Goal: Task Accomplishment & Management: Manage account settings

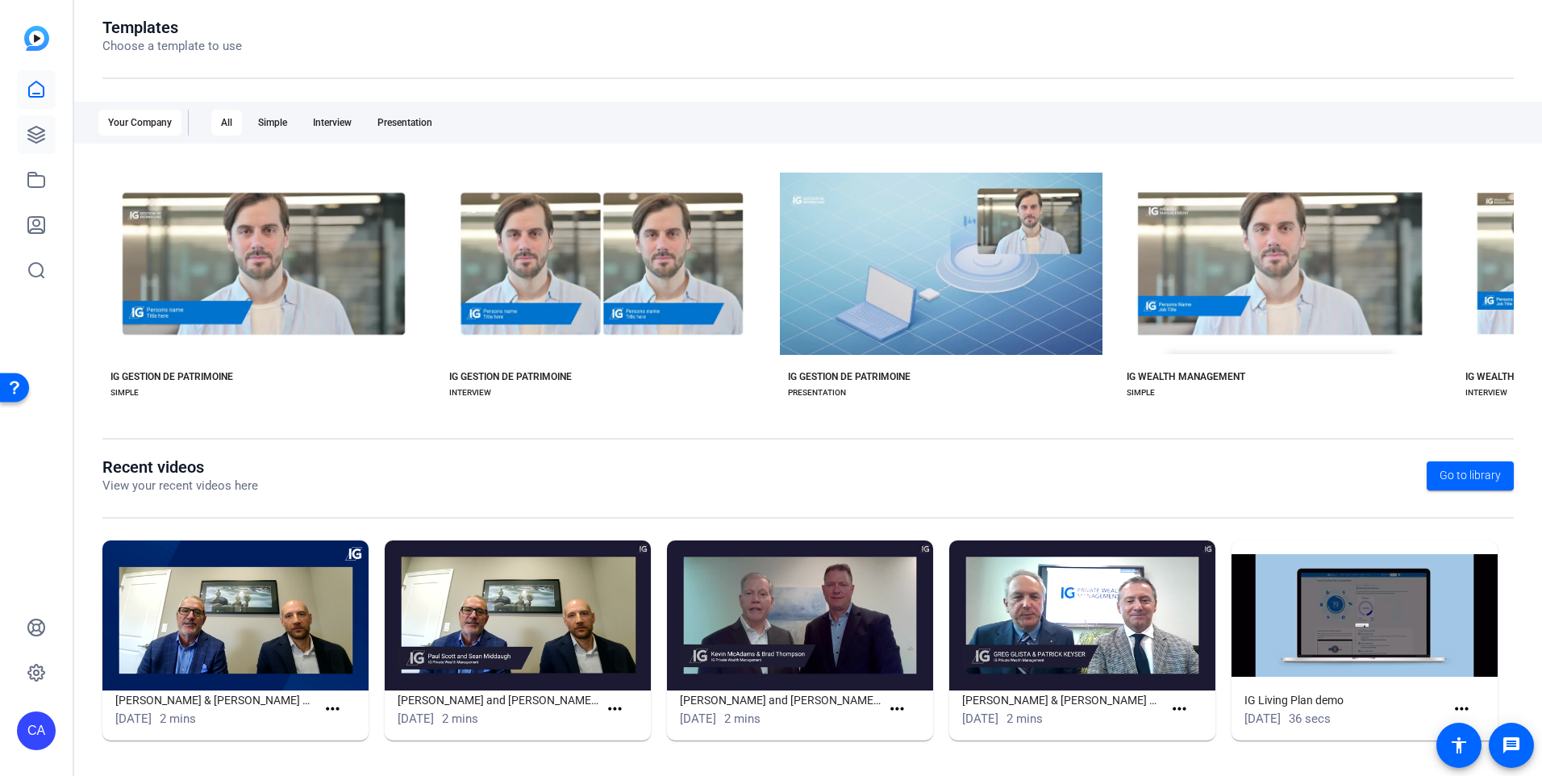
click at [19, 141] on link at bounding box center [36, 134] width 39 height 39
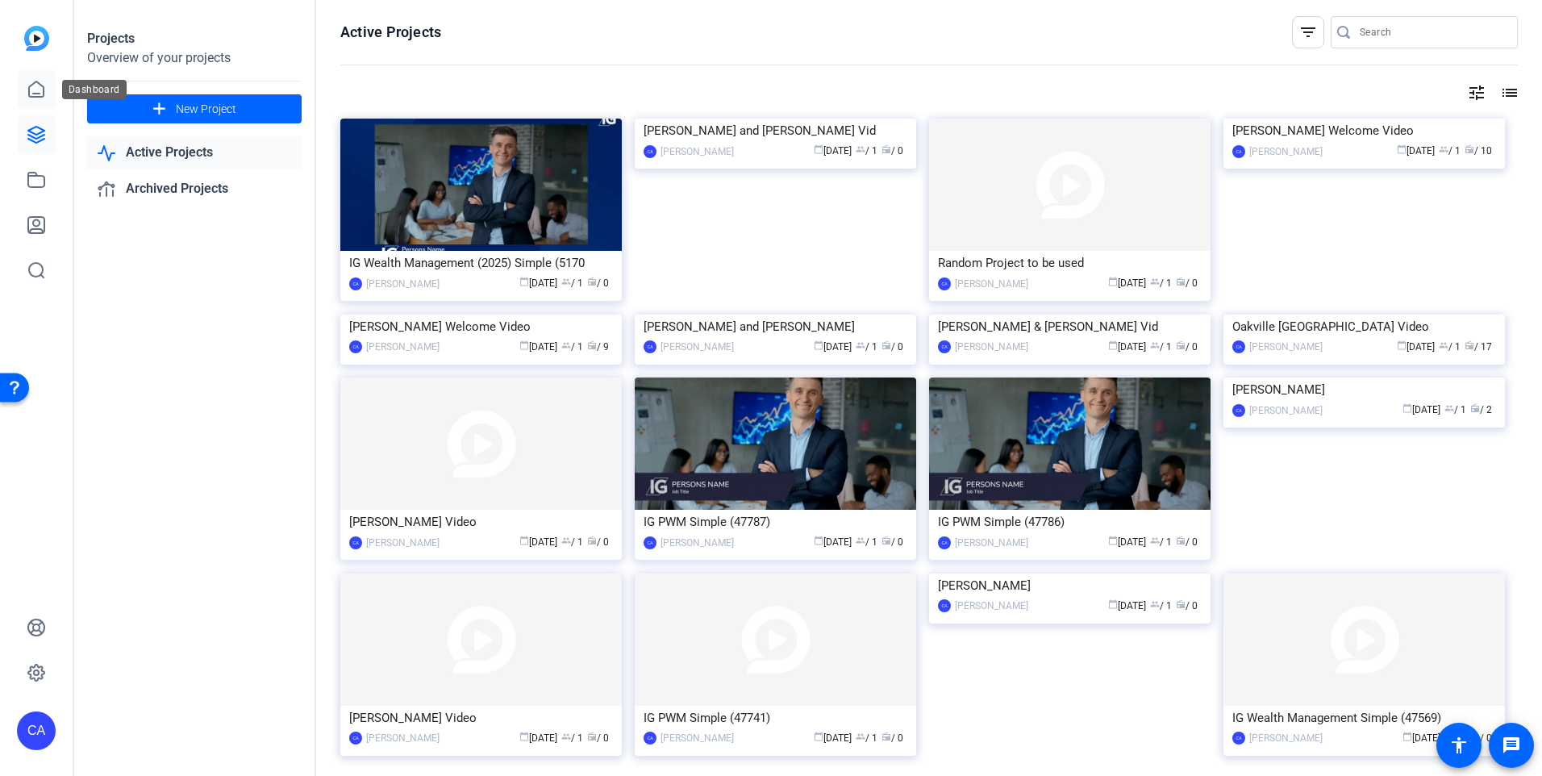
click at [32, 95] on icon at bounding box center [36, 89] width 19 height 19
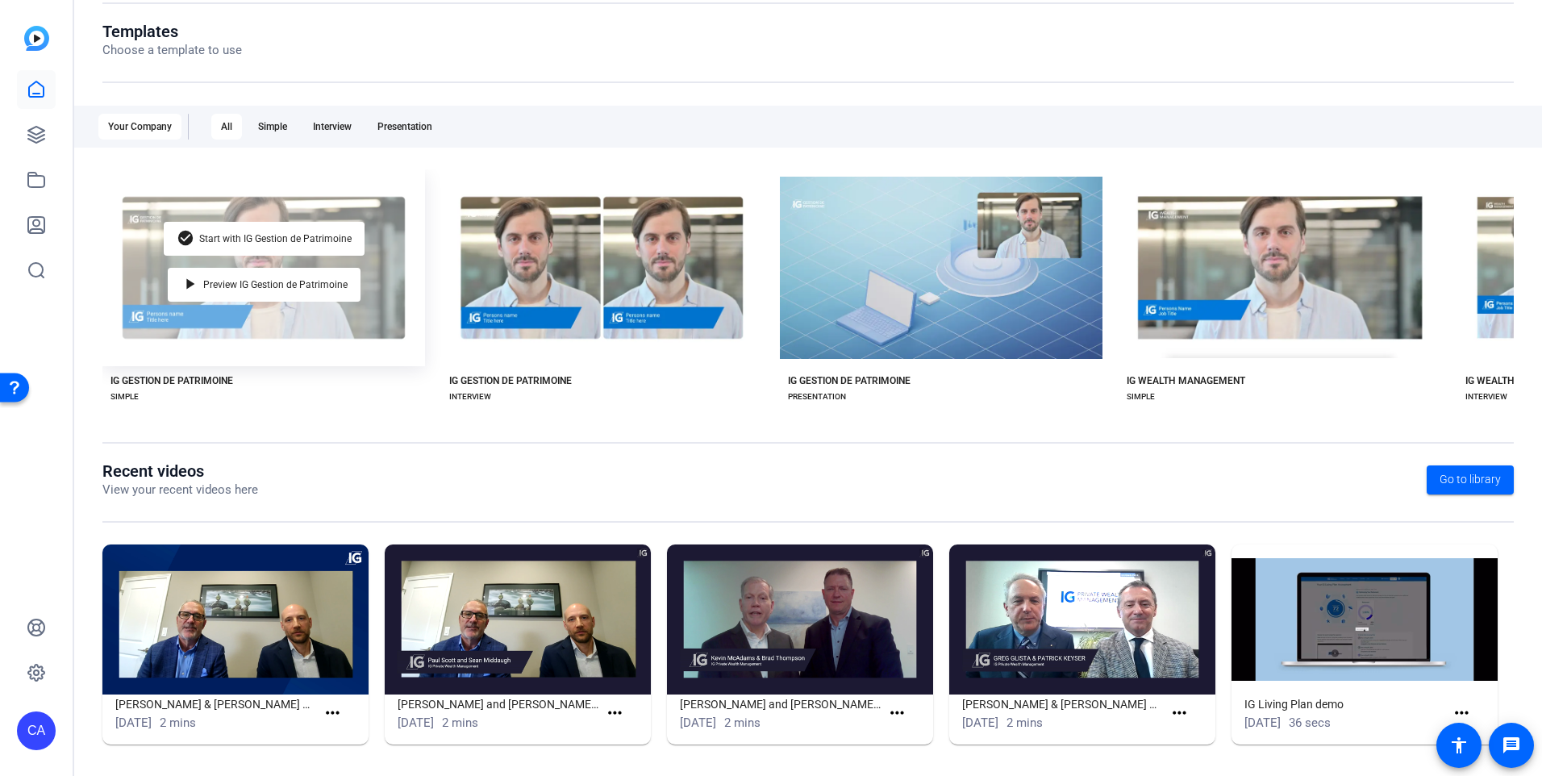
scroll to position [177, 0]
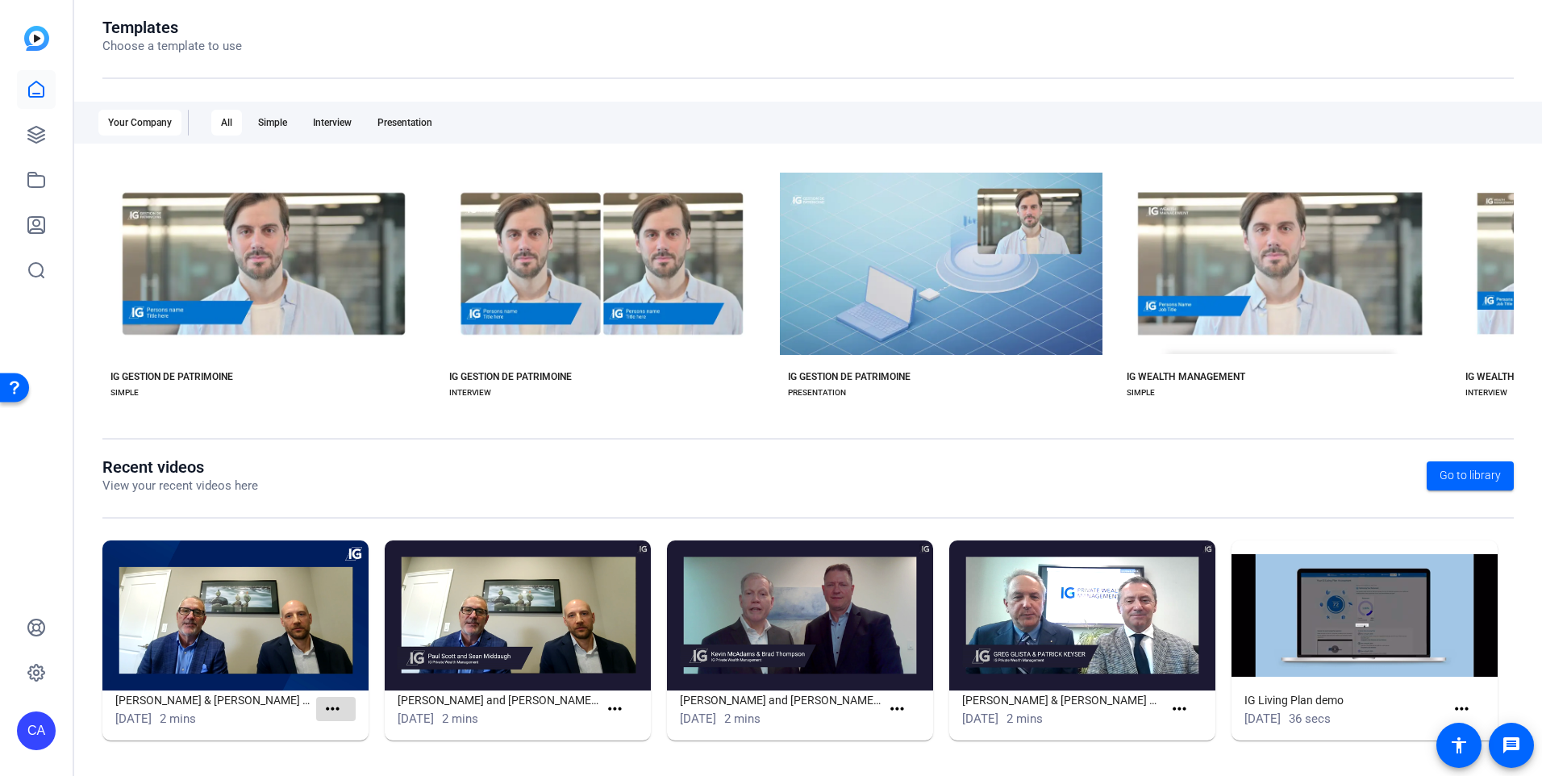
click at [335, 709] on mat-icon "more_horiz" at bounding box center [333, 709] width 20 height 20
click at [339, 732] on span "View" at bounding box center [366, 732] width 65 height 19
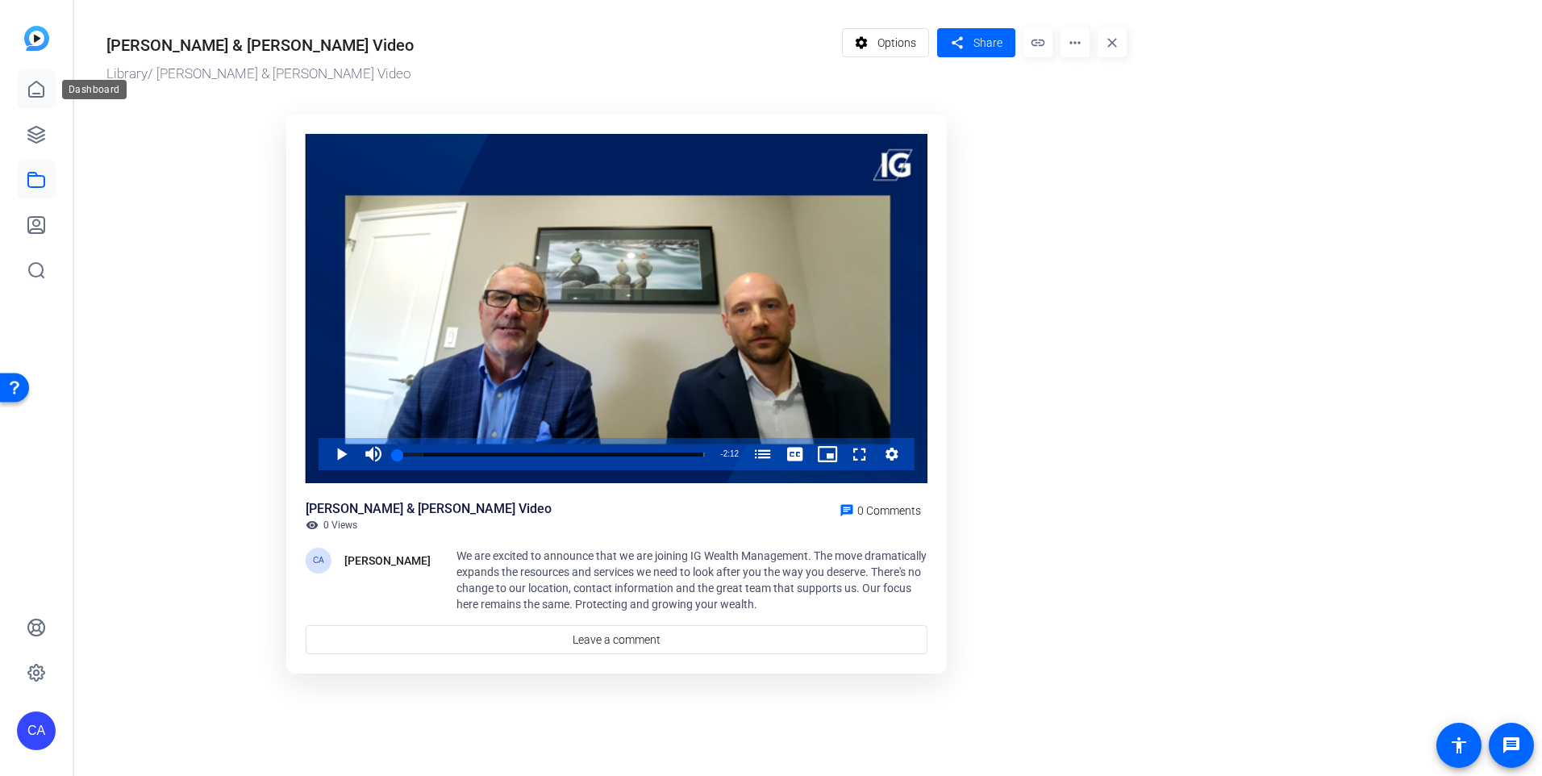
click at [31, 80] on icon at bounding box center [36, 89] width 19 height 19
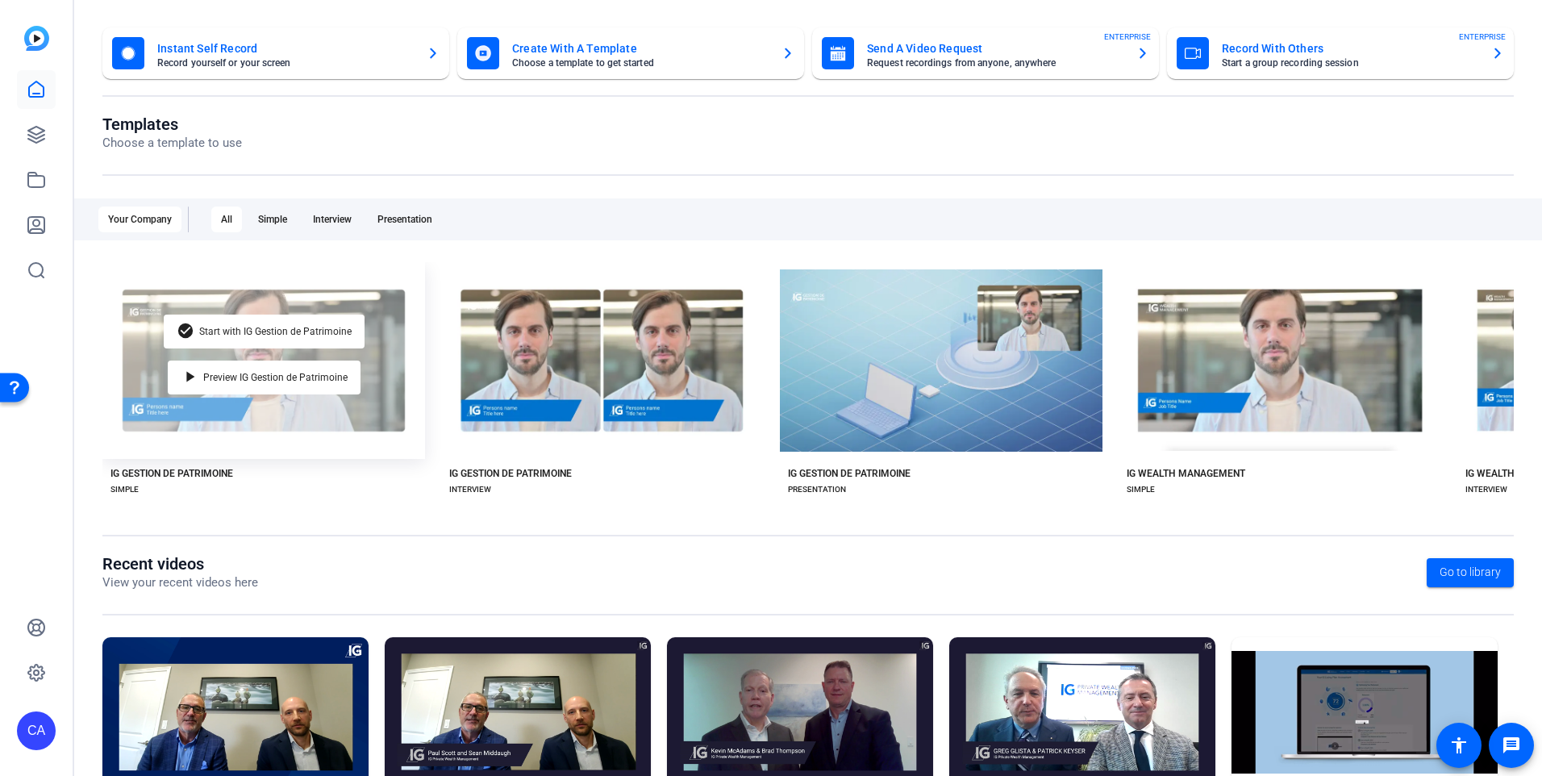
scroll to position [177, 0]
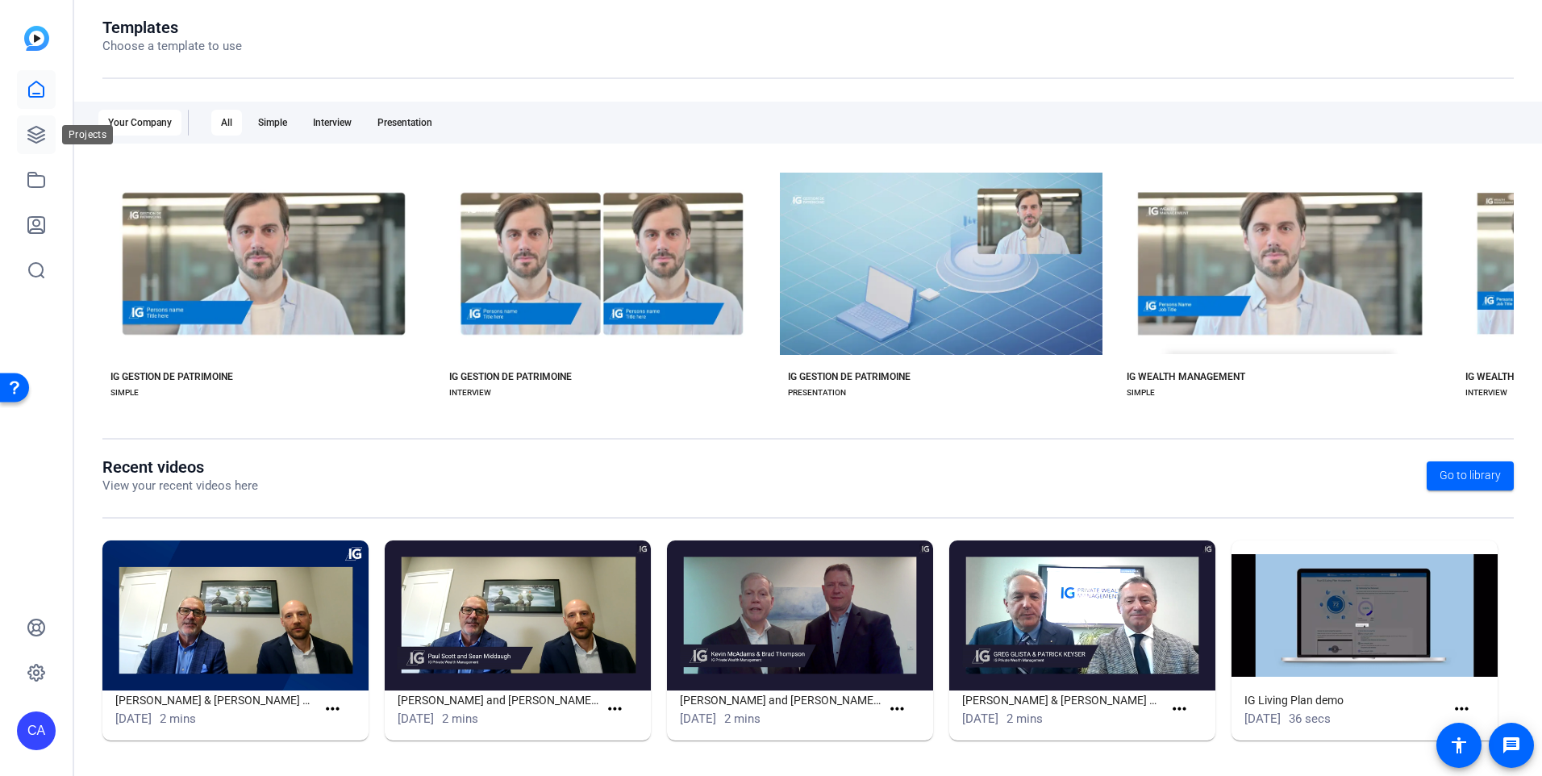
click at [28, 131] on icon at bounding box center [36, 135] width 16 height 16
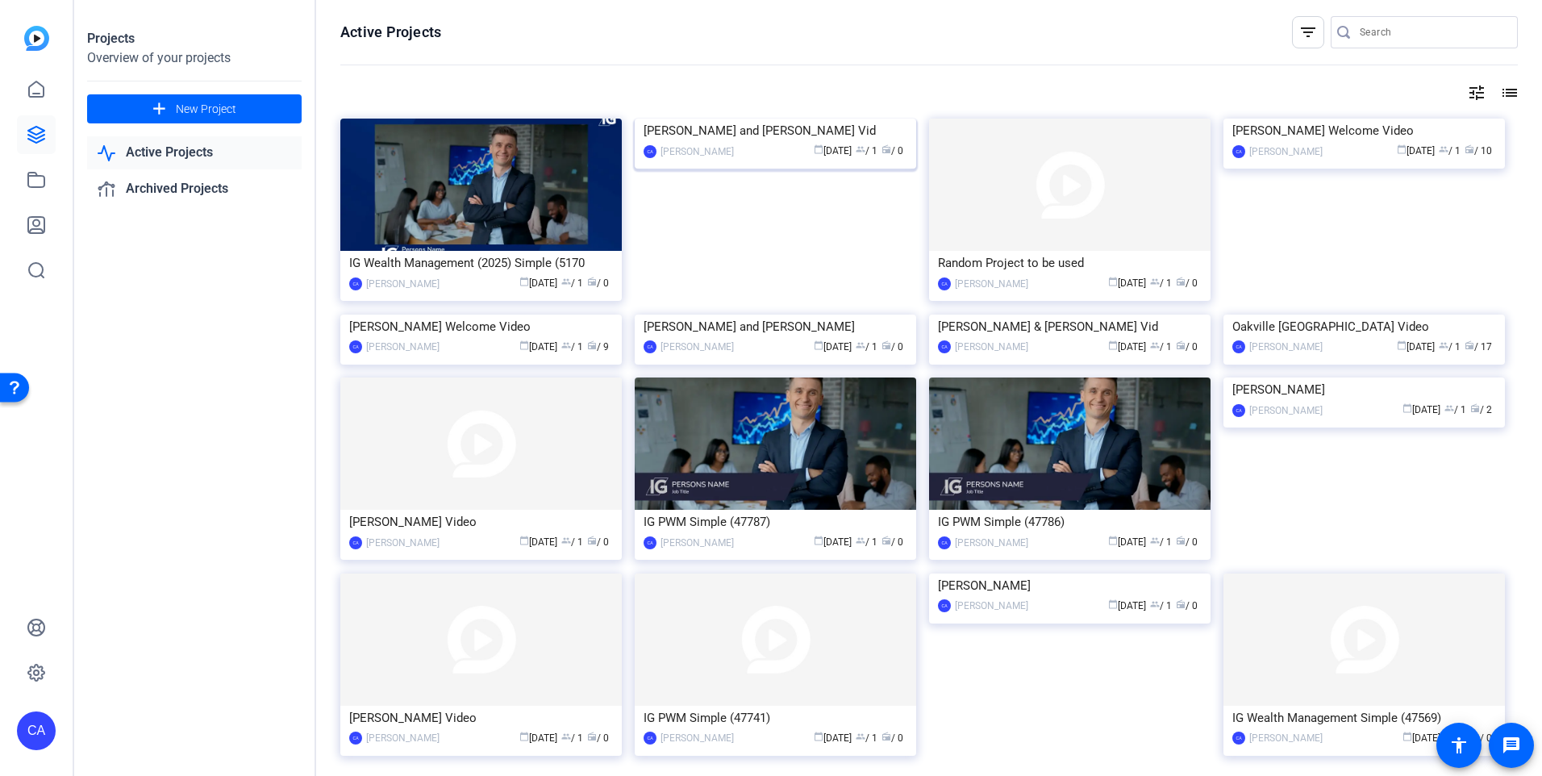
click at [878, 119] on img at bounding box center [775, 119] width 281 height 0
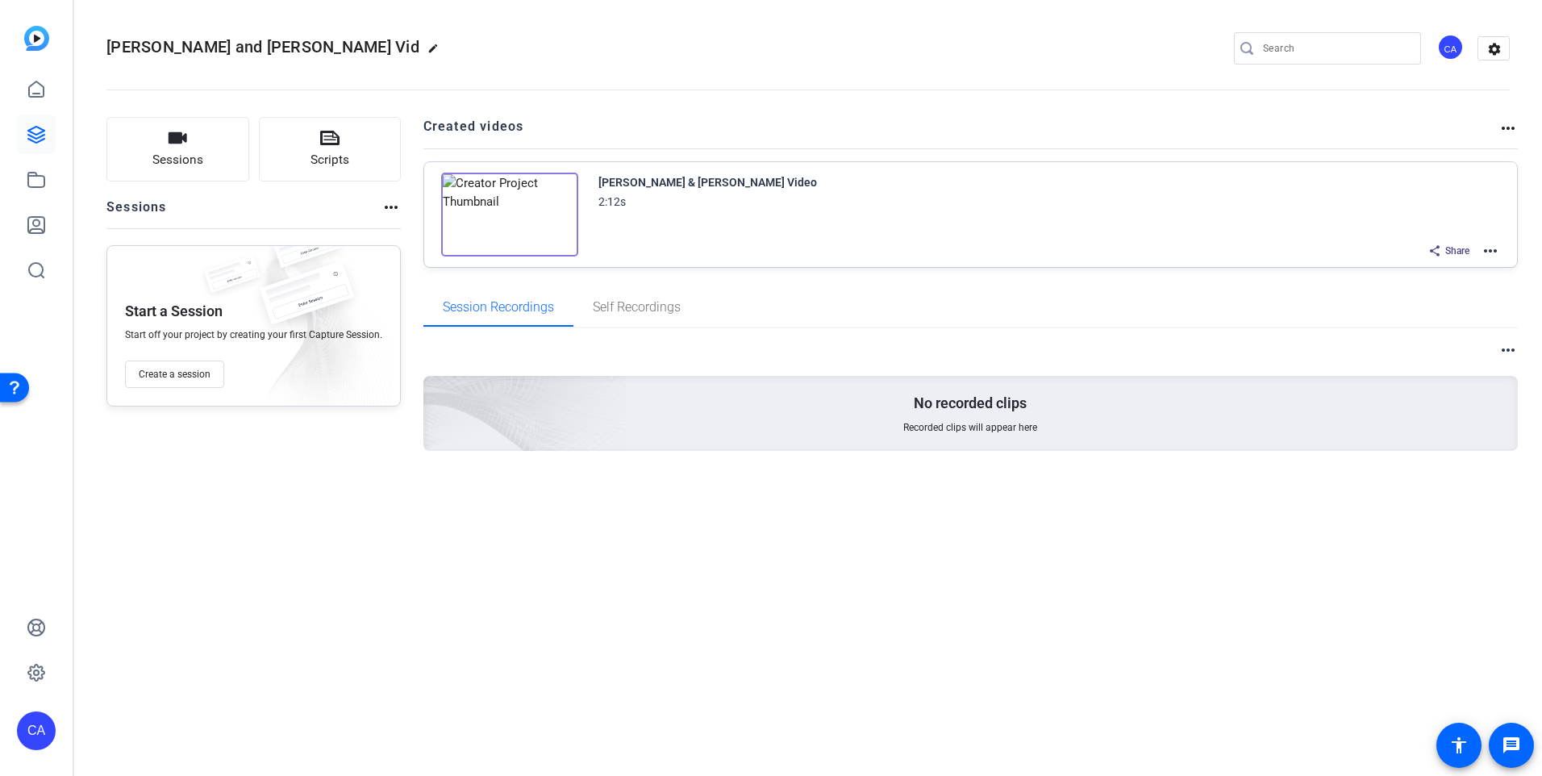
click at [508, 220] on img at bounding box center [509, 215] width 137 height 84
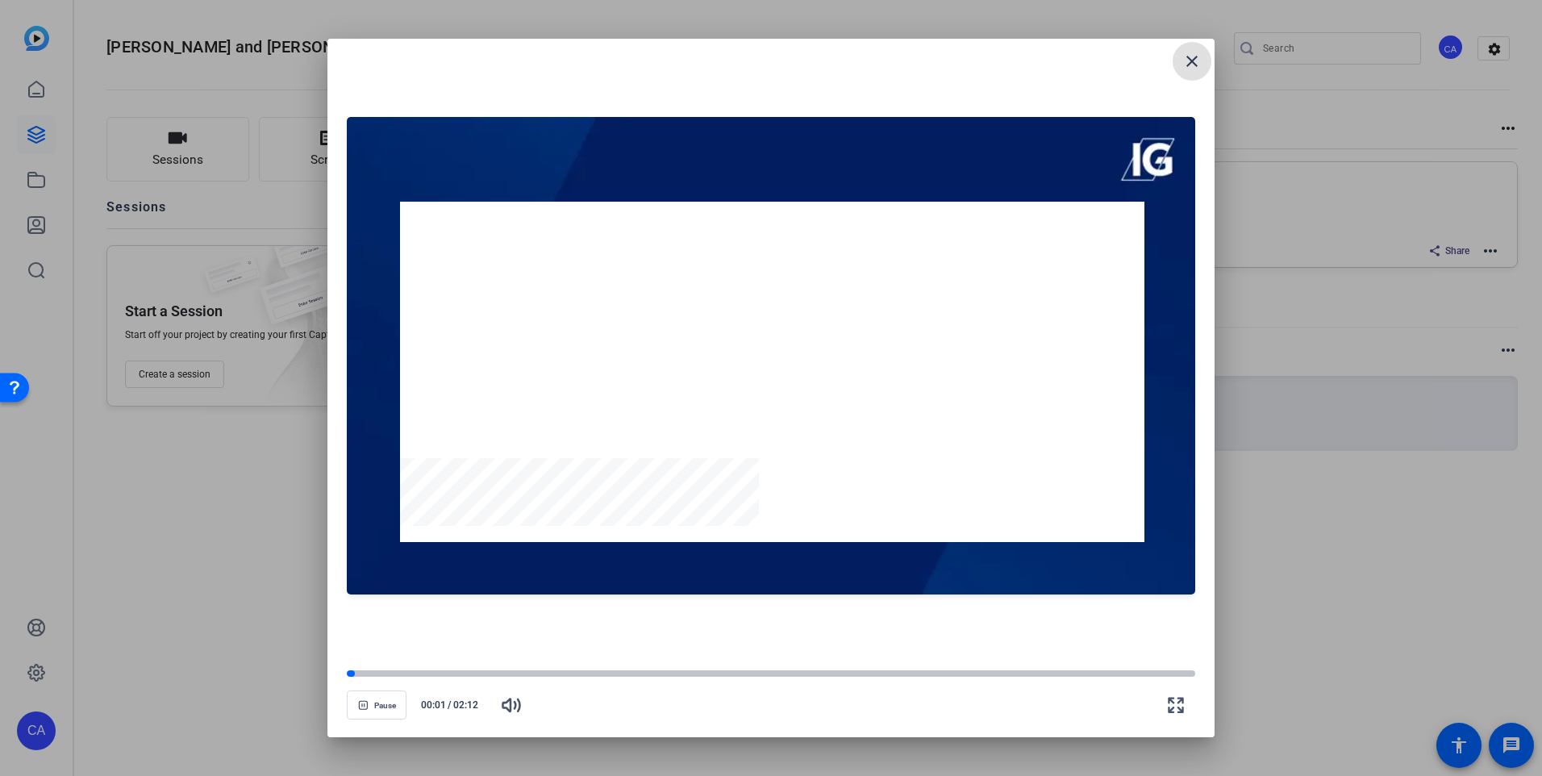
click at [1193, 58] on mat-icon "close" at bounding box center [1191, 61] width 19 height 19
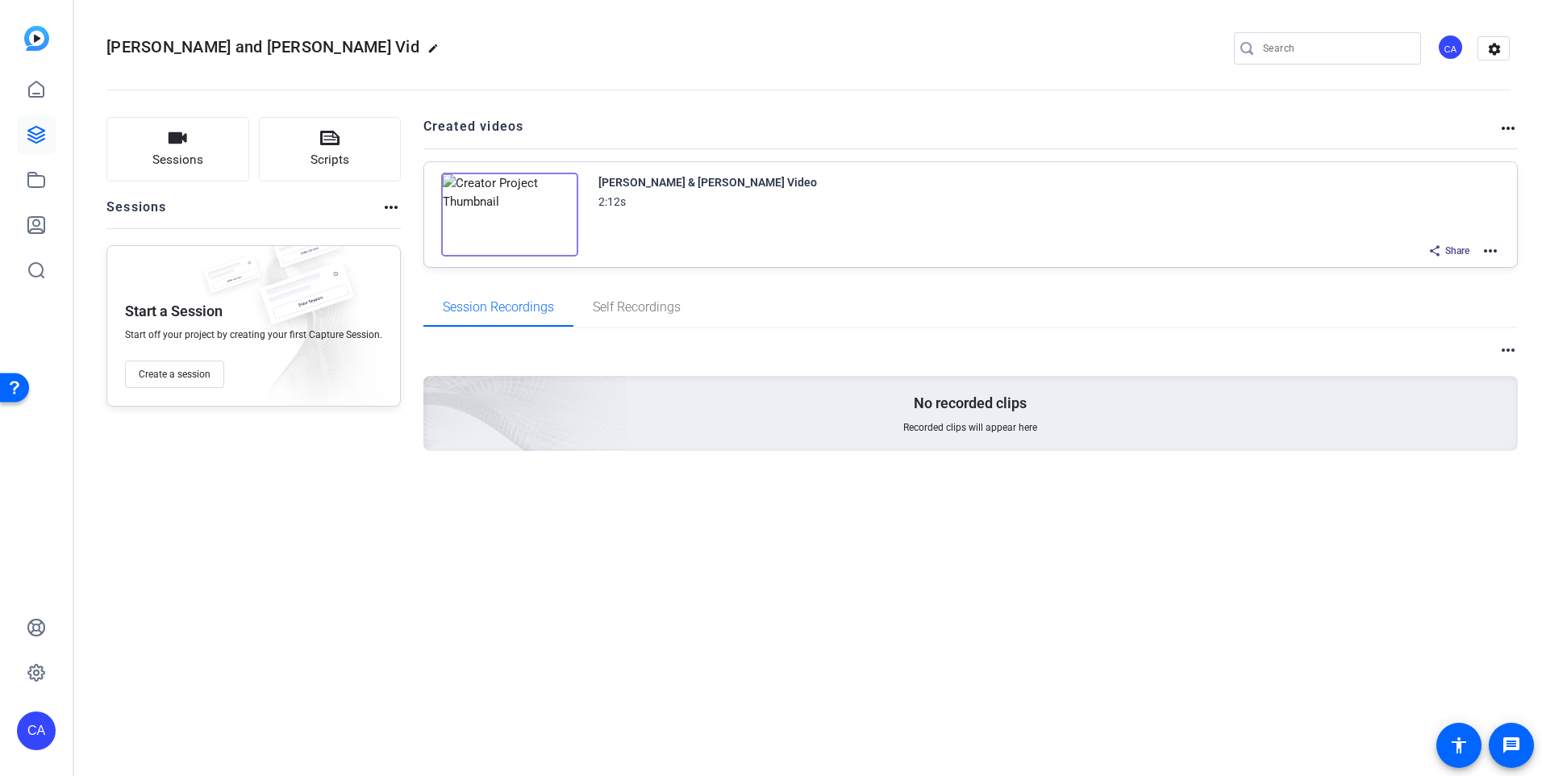
drag, startPoint x: 1488, startPoint y: 251, endPoint x: 1135, endPoint y: 310, distance: 358.1
click at [1135, 310] on div "Session Recordings Self Recordings" at bounding box center [970, 307] width 1095 height 39
click at [1486, 253] on mat-icon "more_horiz" at bounding box center [1490, 250] width 19 height 19
click at [1451, 310] on span "Duplicate in new Project" at bounding box center [1431, 310] width 112 height 19
click at [234, 60] on openreel-divider-bar at bounding box center [807, 84] width 1403 height 49
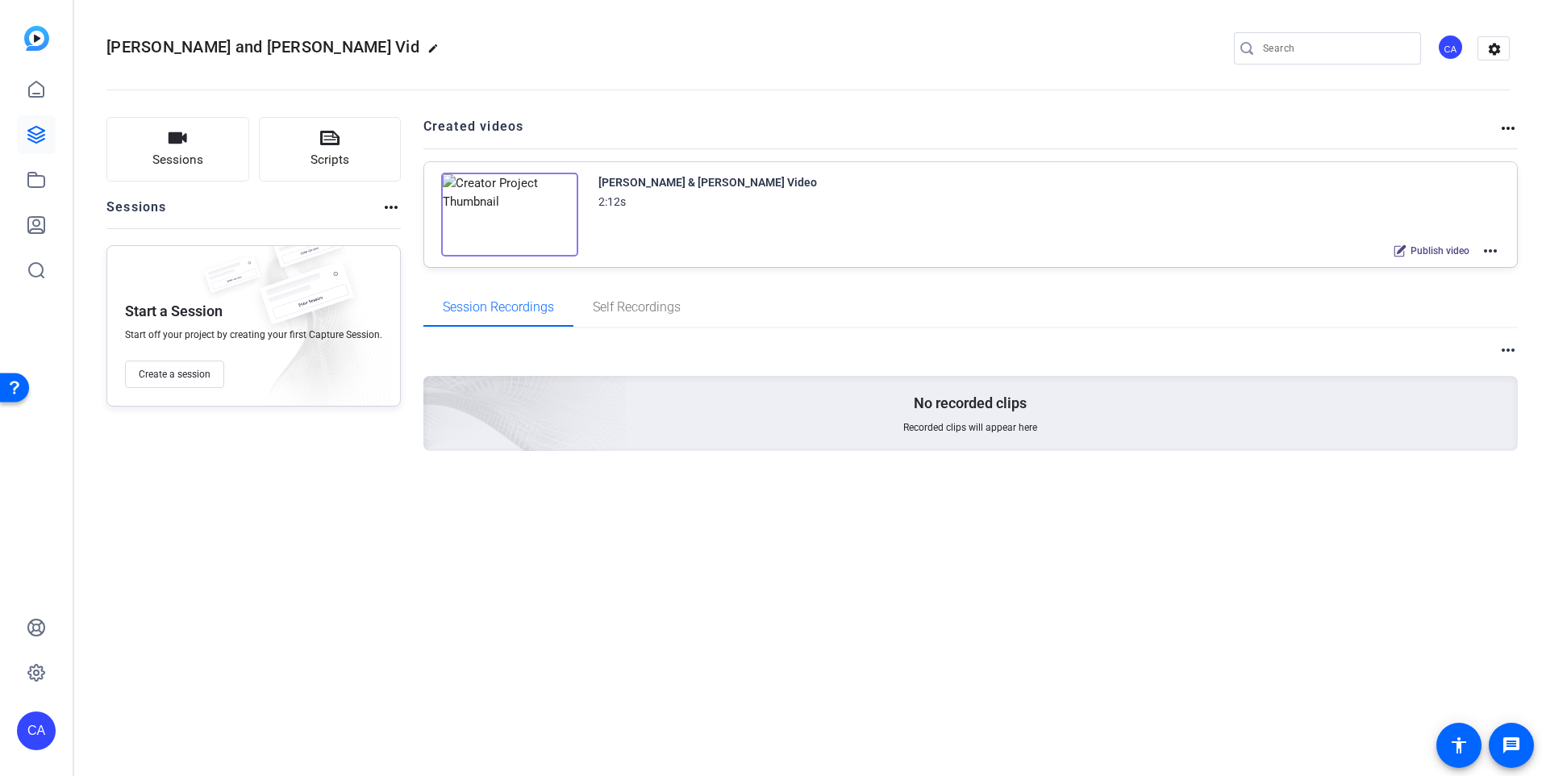
click at [248, 42] on span "[PERSON_NAME] and [PERSON_NAME] Vid" at bounding box center [262, 46] width 313 height 19
click at [447, 44] on mat-icon "edit" at bounding box center [436, 52] width 19 height 19
click at [200, 50] on input "[PERSON_NAME] and [PERSON_NAME] Vid" at bounding box center [172, 48] width 106 height 19
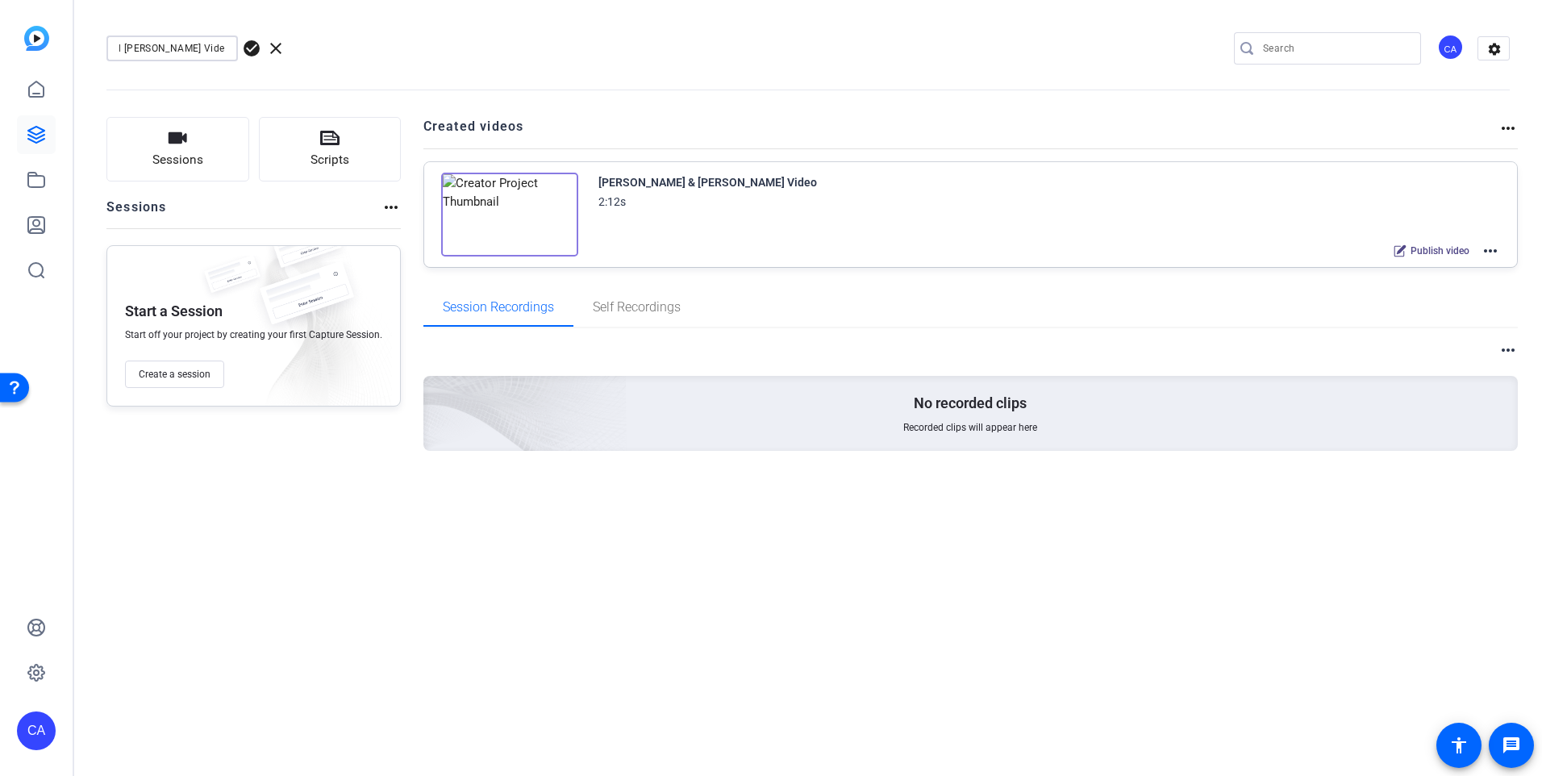
scroll to position [0, 113]
type input "[PERSON_NAME] and [PERSON_NAME] Video"
click at [248, 51] on span "check_circle" at bounding box center [251, 48] width 19 height 19
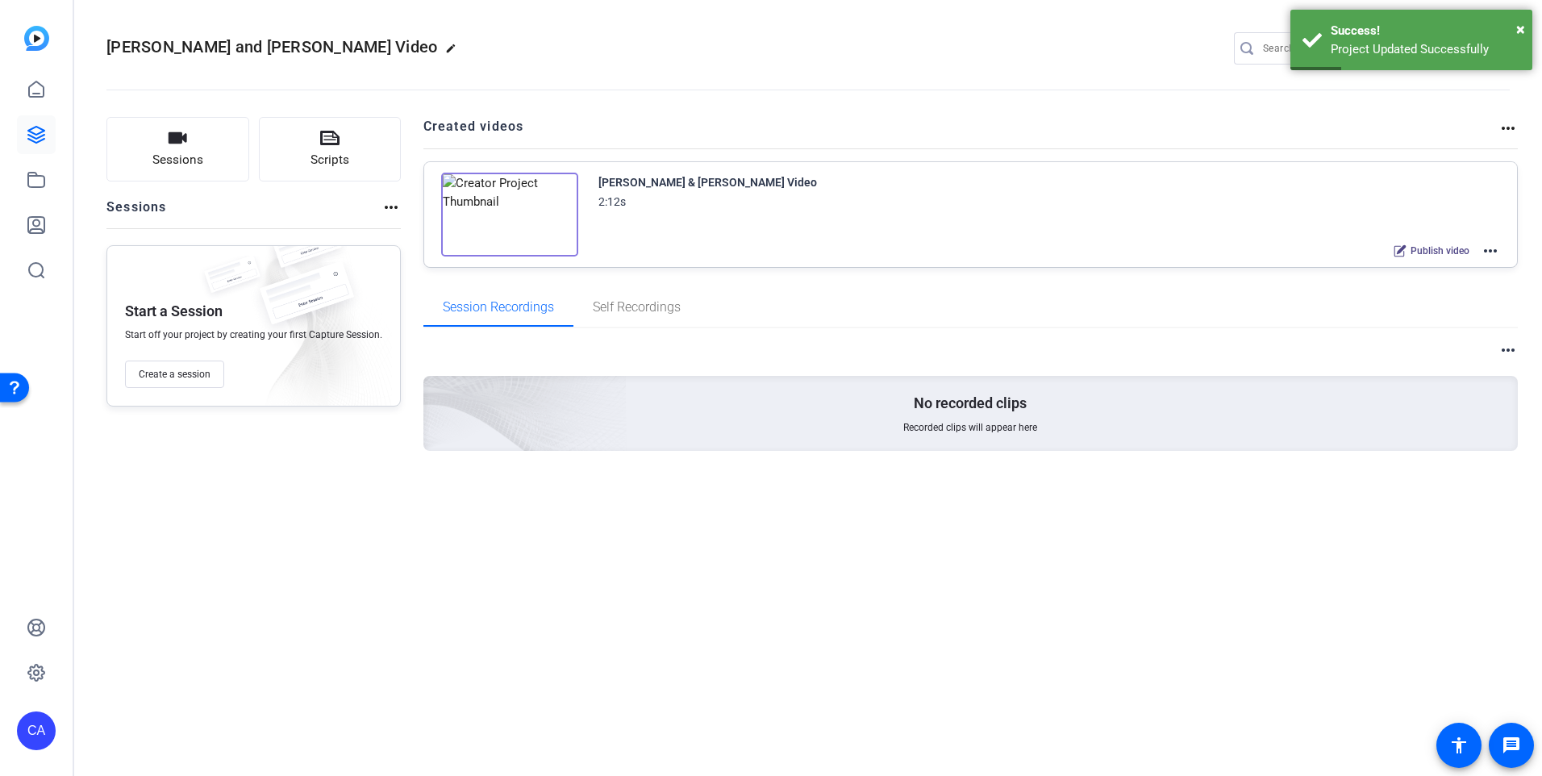
click at [1493, 247] on mat-icon "more_horiz" at bounding box center [1490, 250] width 19 height 19
click at [1474, 269] on span "Edit in Creator" at bounding box center [1431, 269] width 112 height 19
